Goal: Navigation & Orientation: Find specific page/section

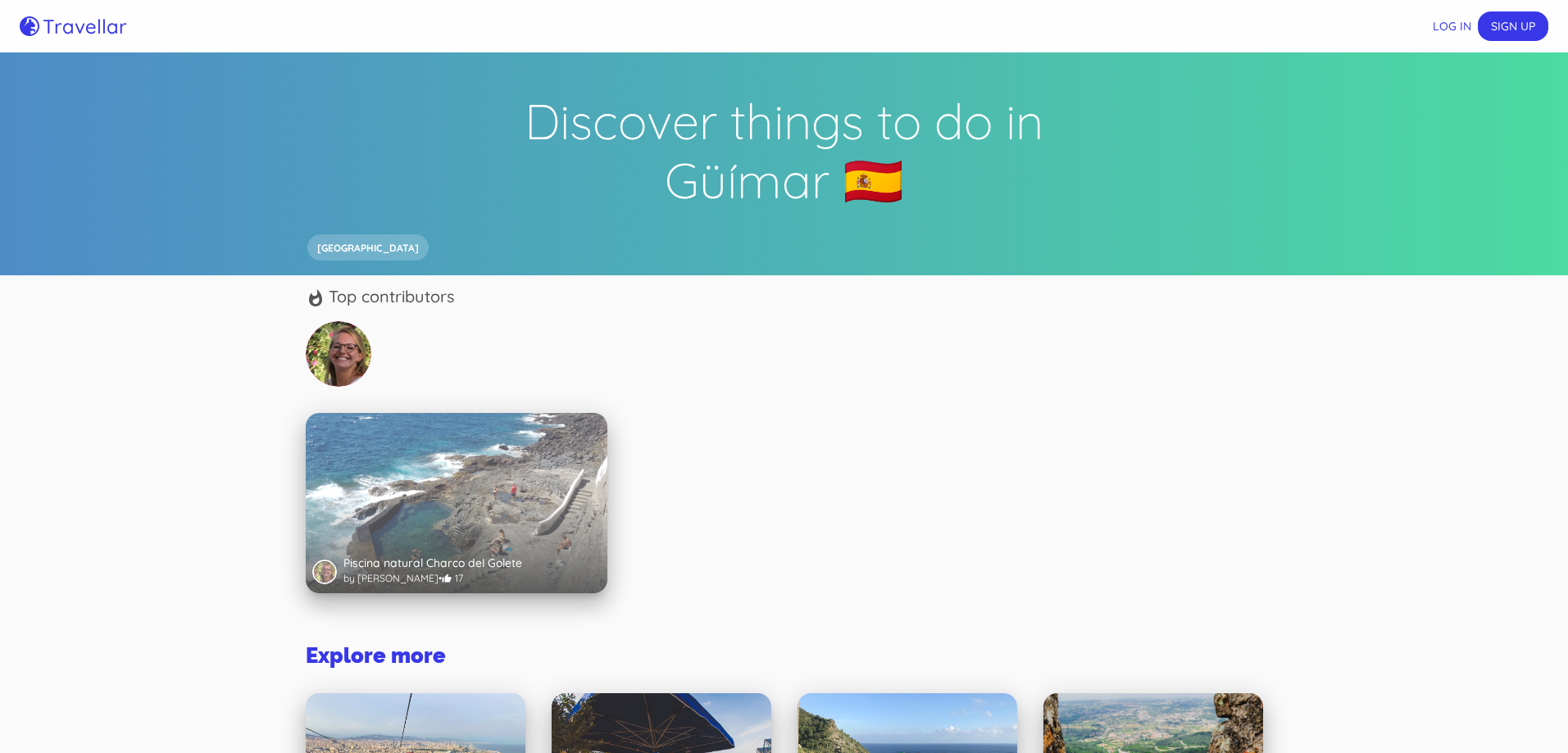
click at [439, 517] on div at bounding box center [456, 548] width 301 height 90
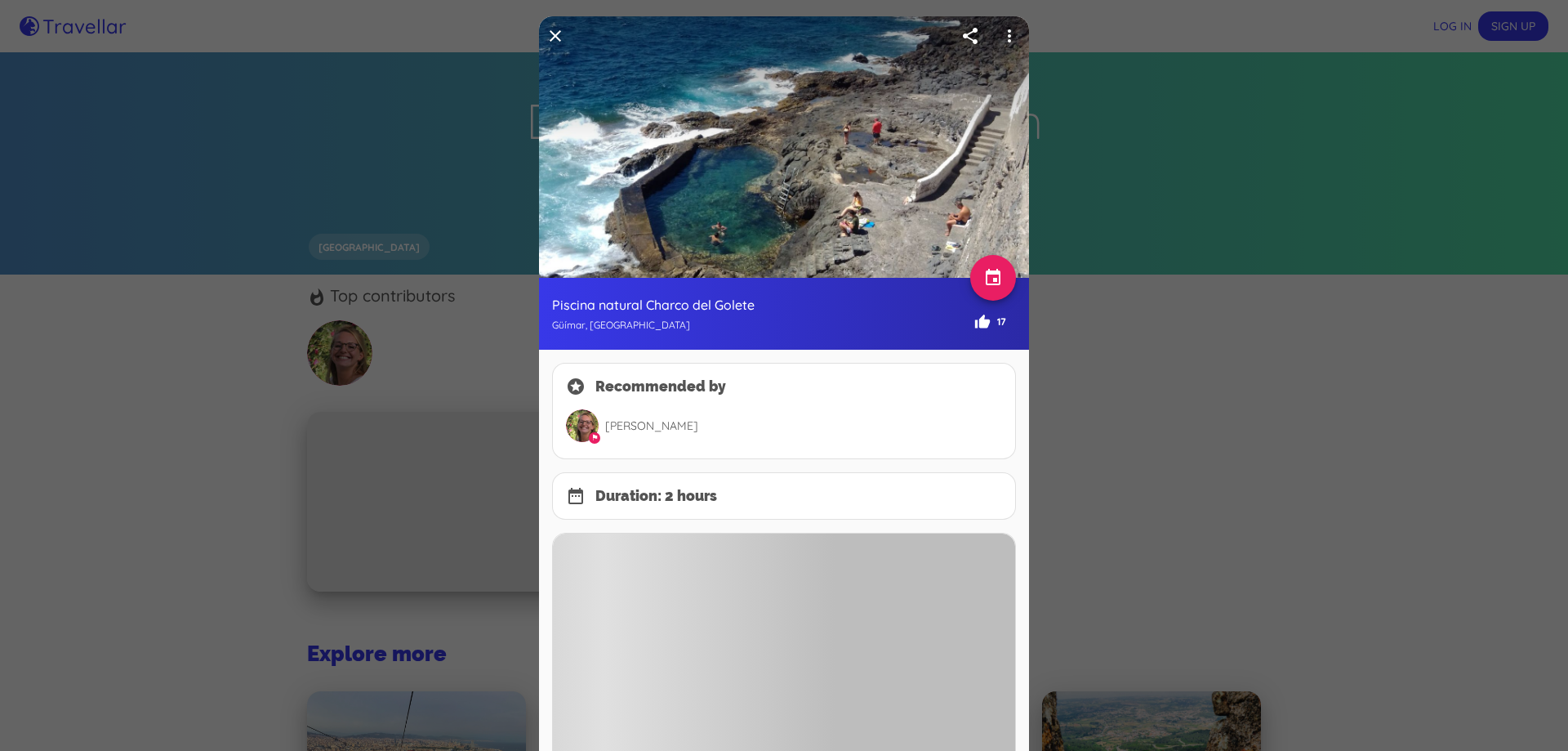
click at [723, 197] on img at bounding box center [784, 147] width 490 height 262
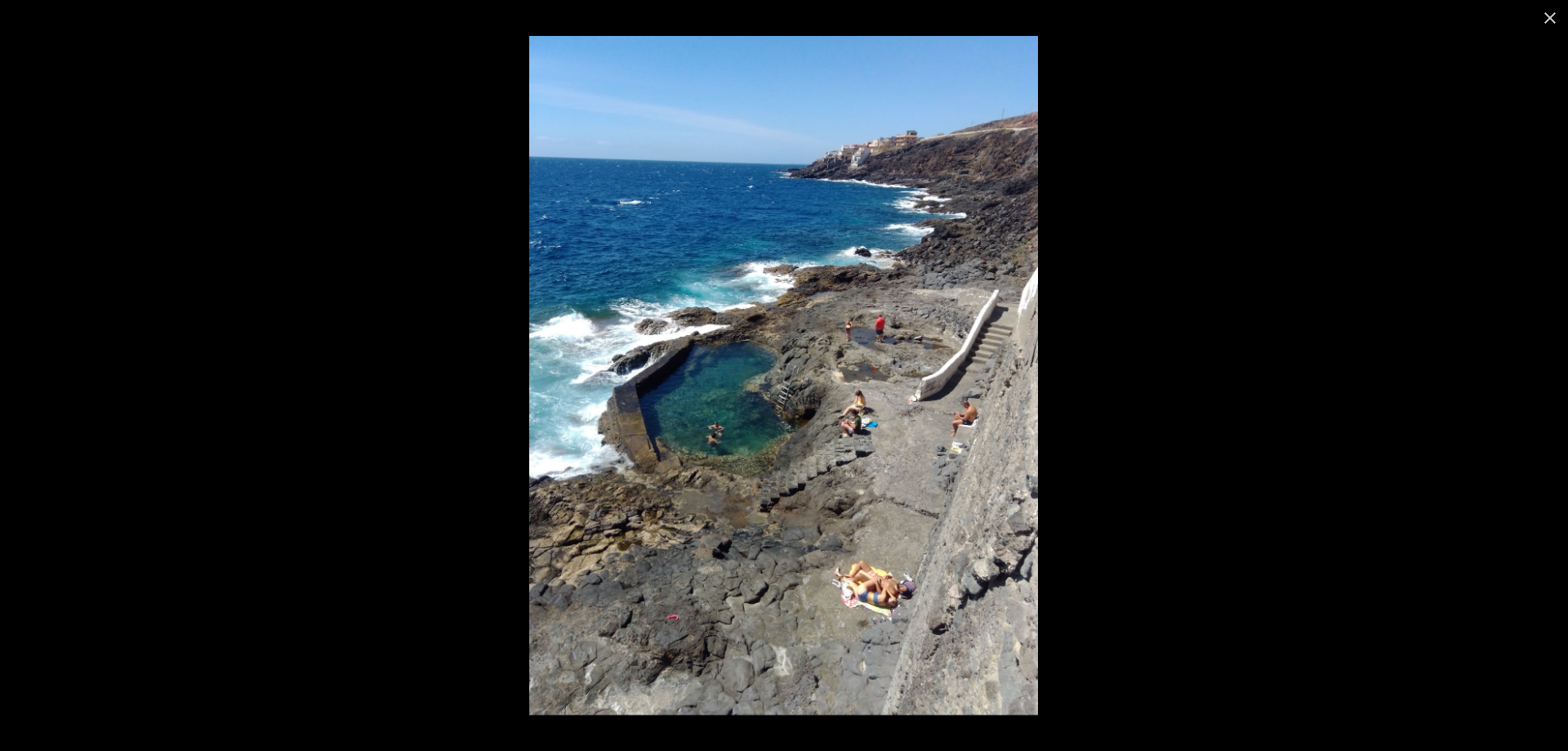
click at [715, 409] on img at bounding box center [783, 375] width 509 height 679
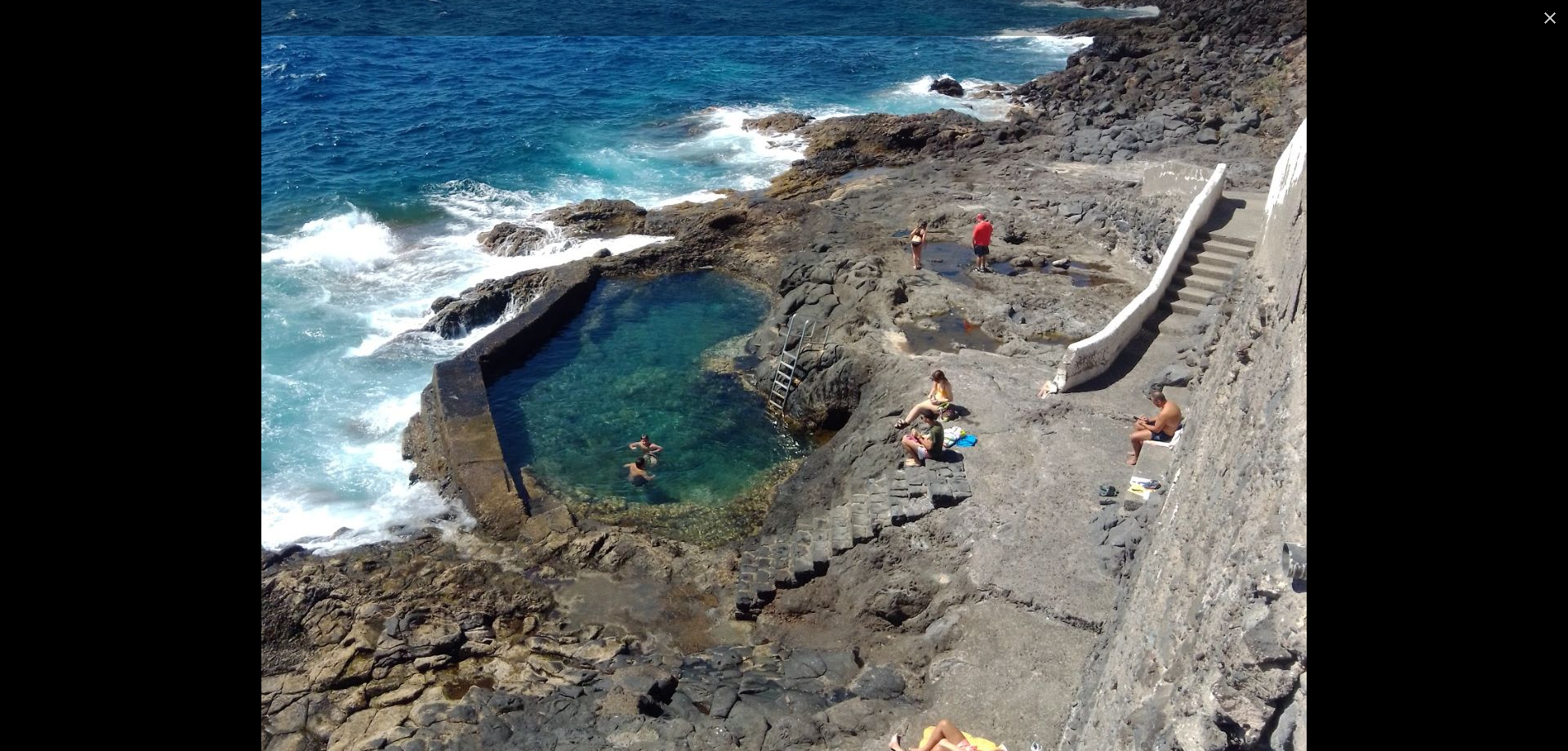
click at [718, 392] on img at bounding box center [784, 339] width 1045 height 1393
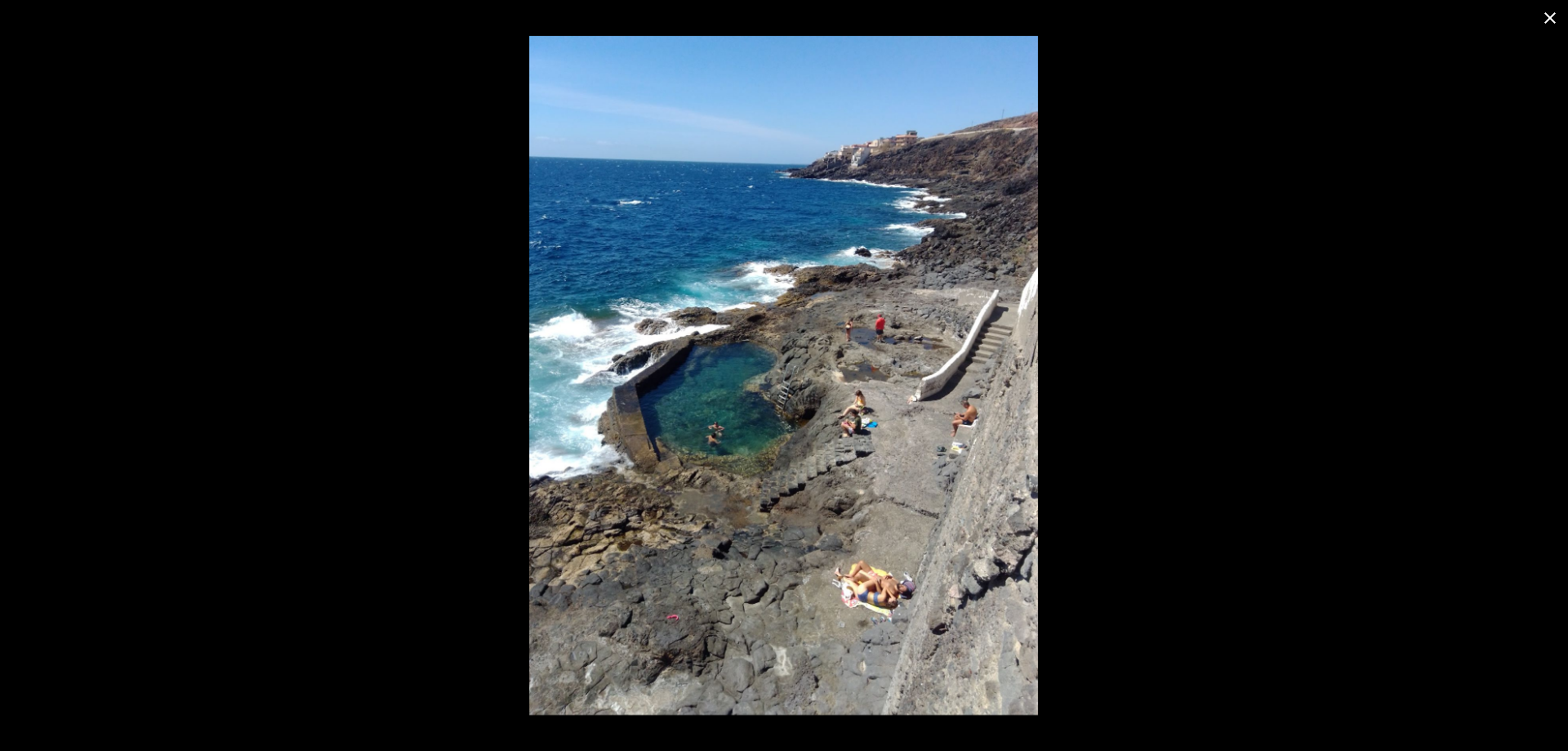
click at [1547, 9] on button at bounding box center [1549, 17] width 36 height 36
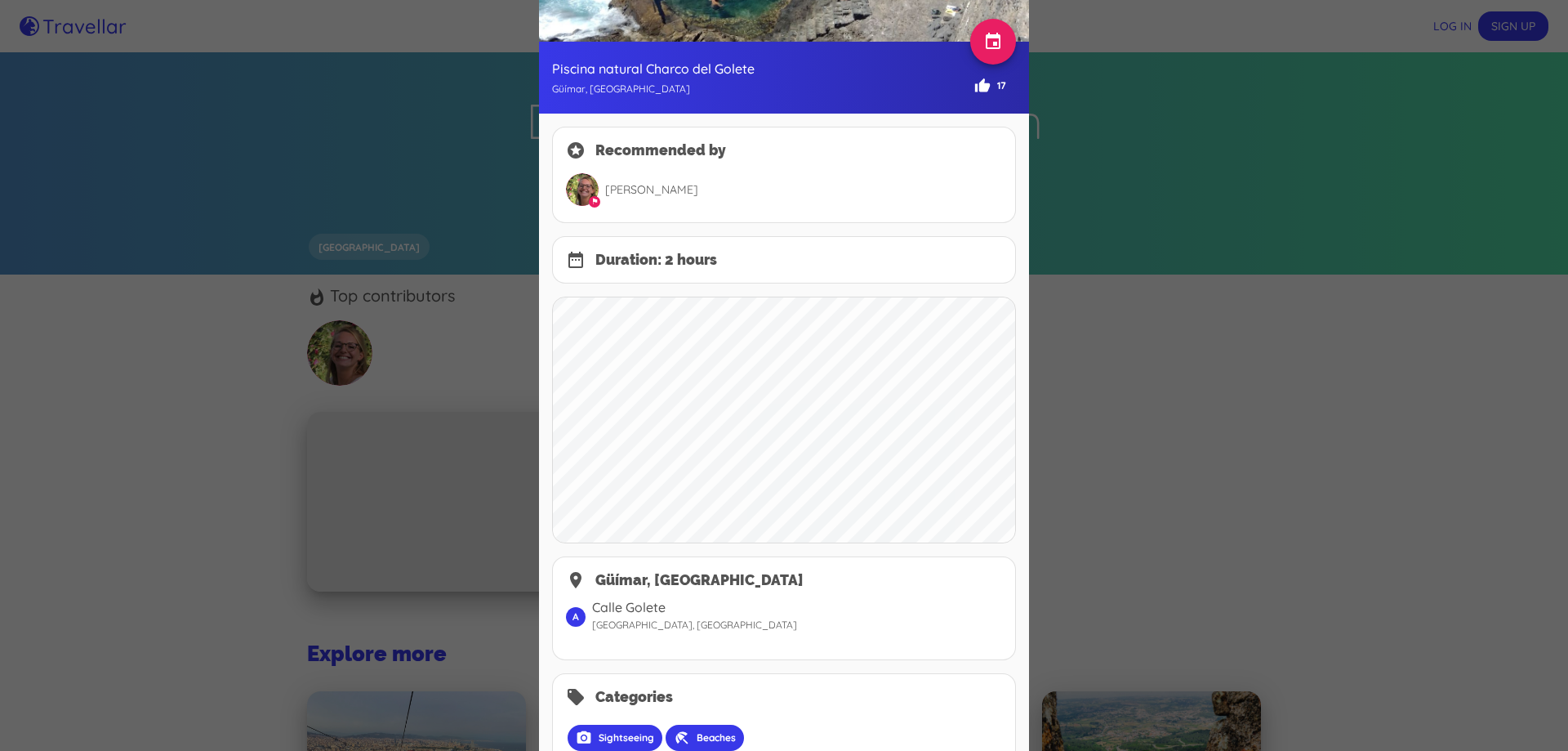
scroll to position [203, 0]
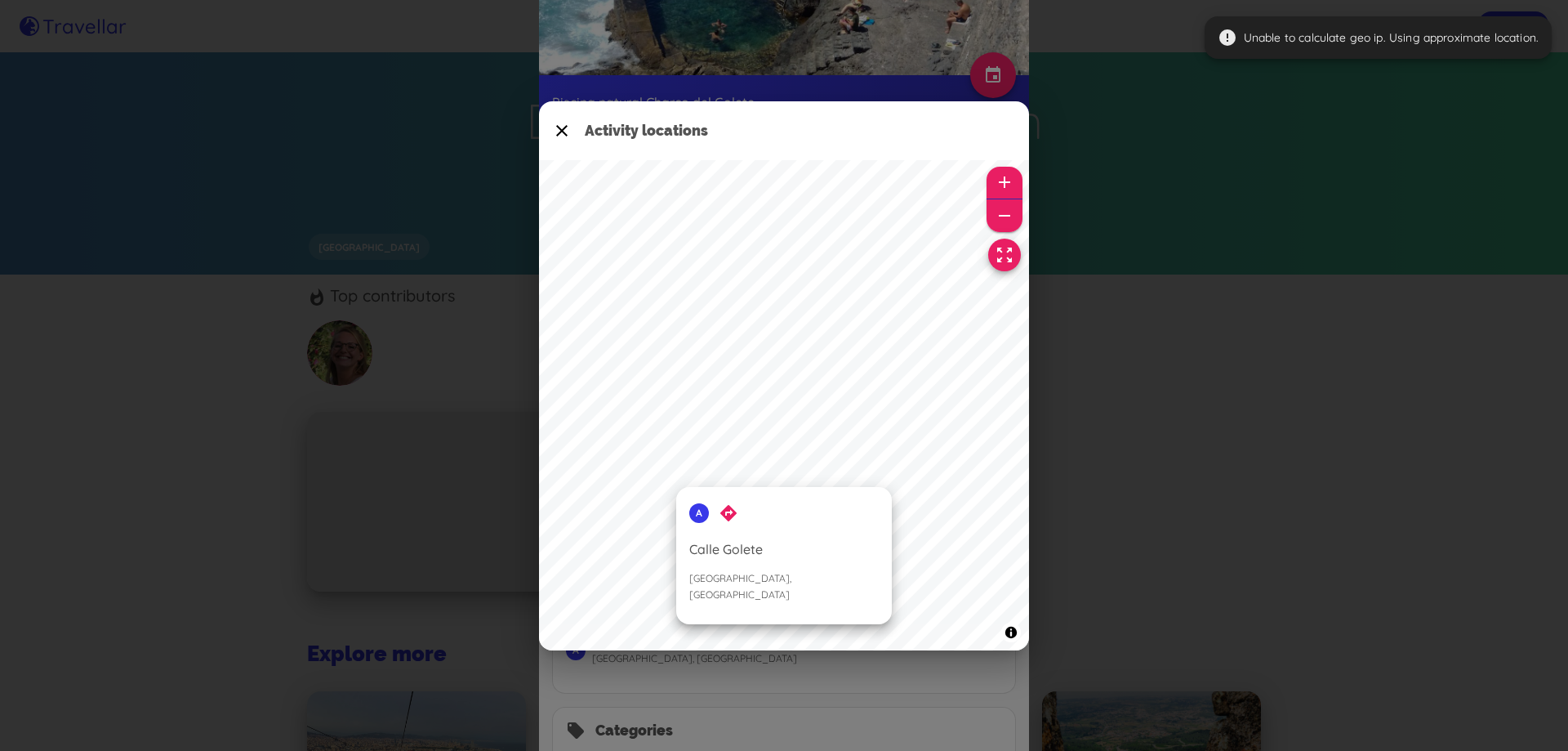
click at [1230, 268] on div "Activity locations © Mapbox © OpenStreetMap Improve this map ​ Loading... a dir…" at bounding box center [784, 376] width 1568 height 751
